Goal: Use online tool/utility: Utilize a website feature to perform a specific function

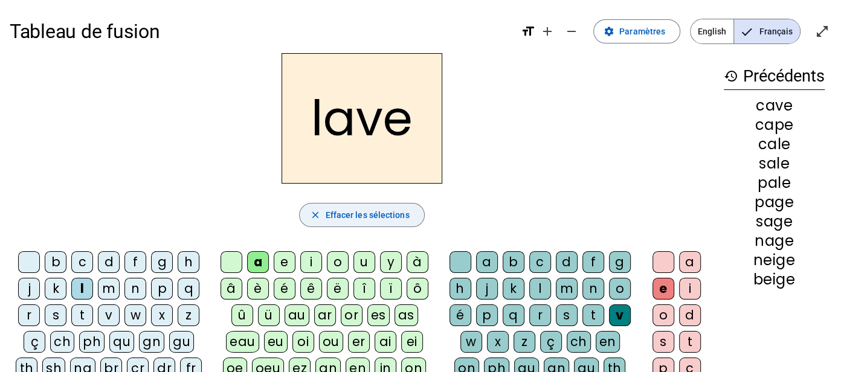
click at [369, 219] on span "Effacer les sélections" at bounding box center [367, 215] width 84 height 15
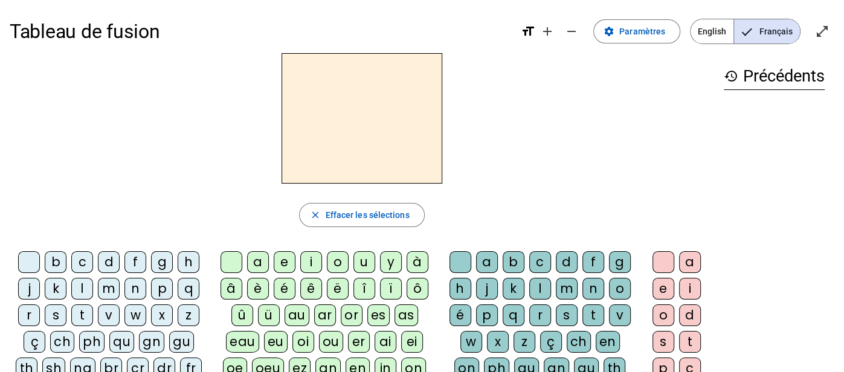
click at [61, 254] on div "b" at bounding box center [56, 262] width 22 height 22
click at [413, 343] on div "ei" at bounding box center [412, 342] width 22 height 22
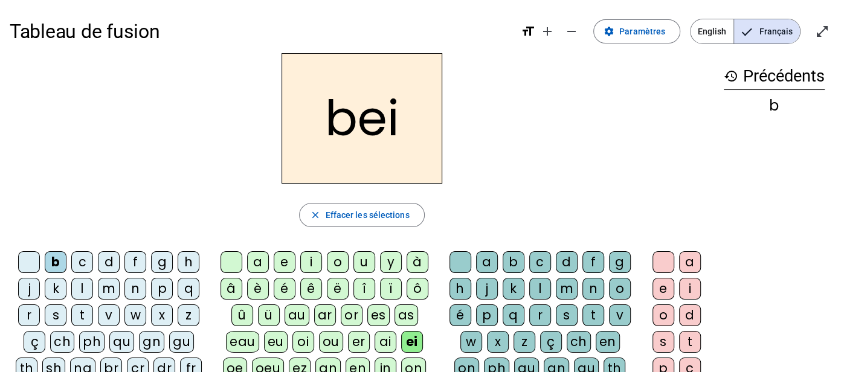
click at [623, 254] on div "g" at bounding box center [620, 262] width 22 height 22
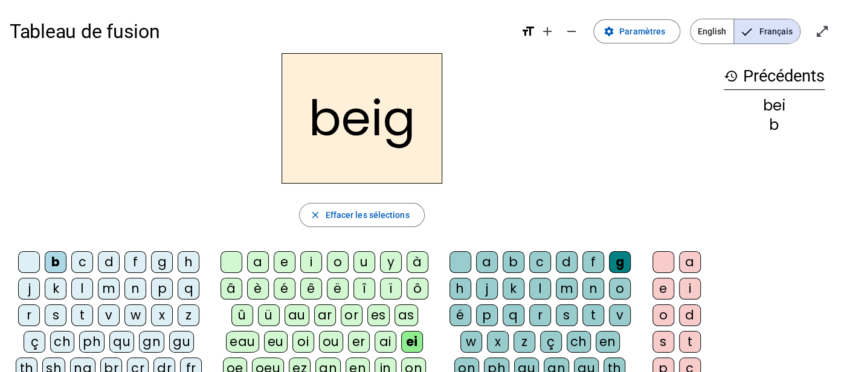
click at [662, 293] on div "e" at bounding box center [664, 289] width 22 height 22
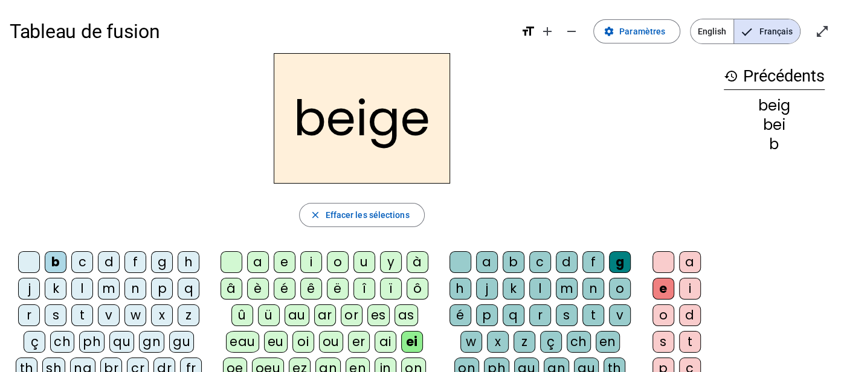
click at [129, 287] on div "n" at bounding box center [136, 289] width 22 height 22
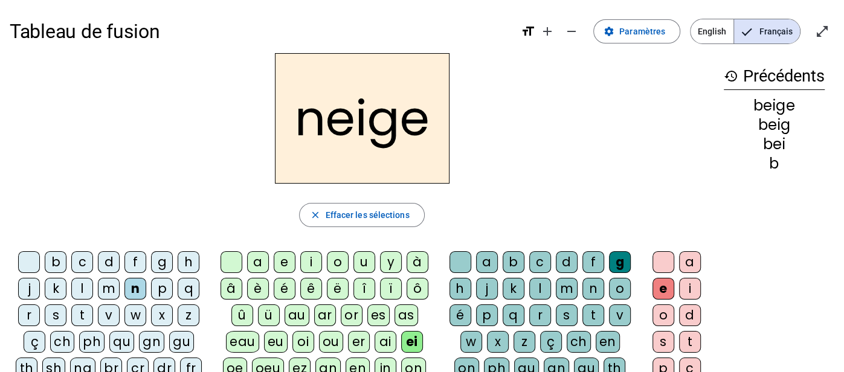
click at [262, 257] on div "a" at bounding box center [258, 262] width 22 height 22
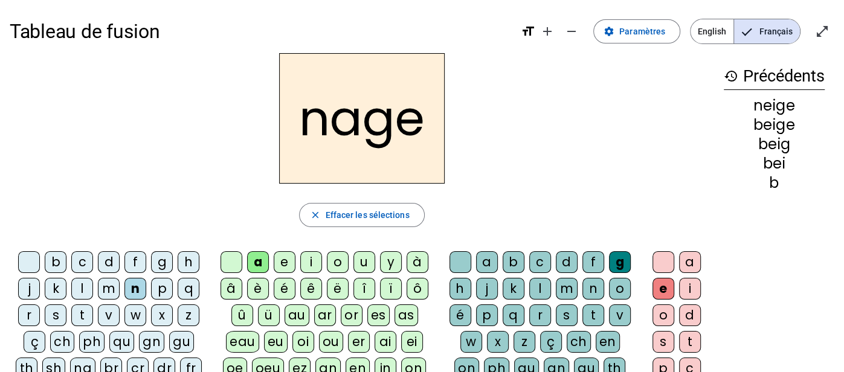
click at [60, 318] on div "s" at bounding box center [56, 316] width 22 height 22
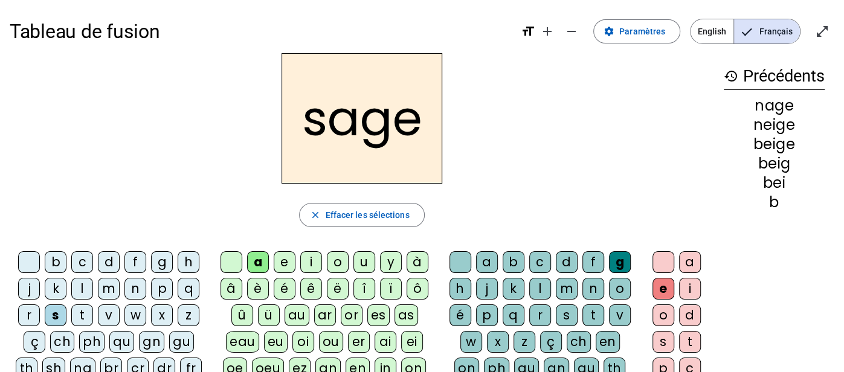
click at [154, 283] on div "p" at bounding box center [162, 289] width 22 height 22
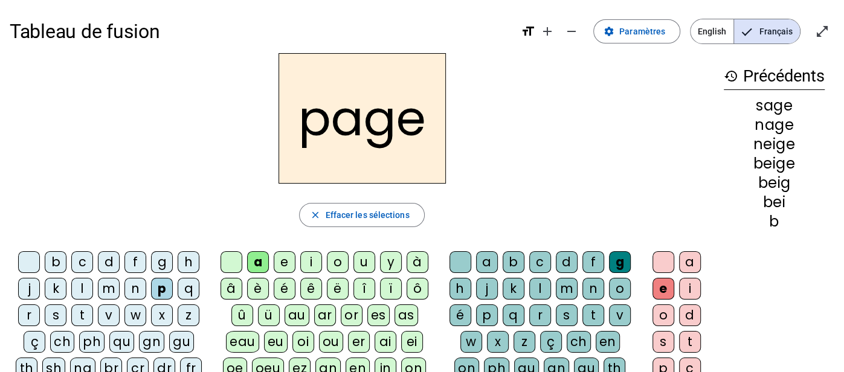
click at [543, 286] on div "l" at bounding box center [540, 289] width 22 height 22
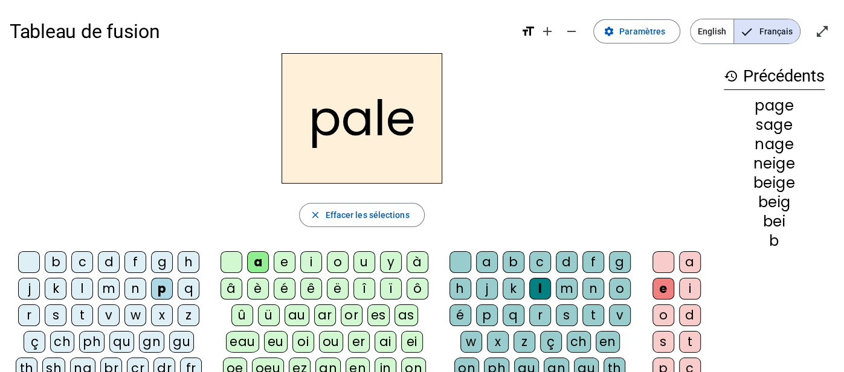
click at [57, 311] on div "s" at bounding box center [56, 316] width 22 height 22
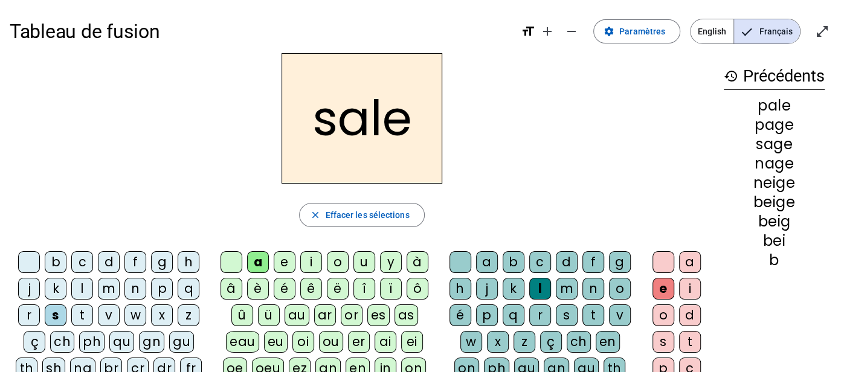
click at [74, 282] on div "l" at bounding box center [82, 289] width 22 height 22
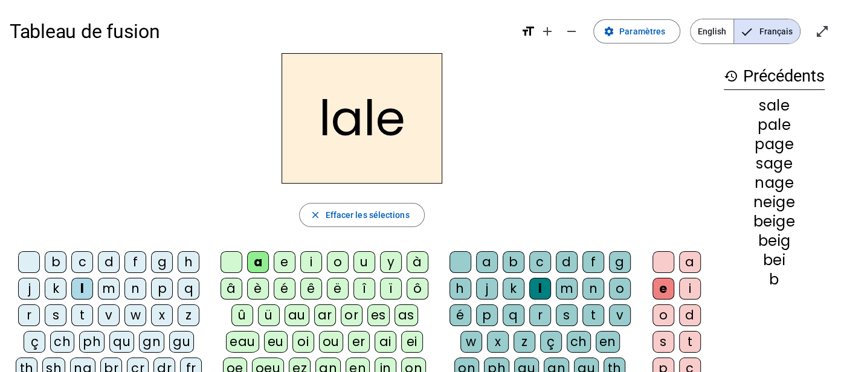
click at [613, 322] on div "v" at bounding box center [620, 316] width 22 height 22
